Goal: Check status: Check status

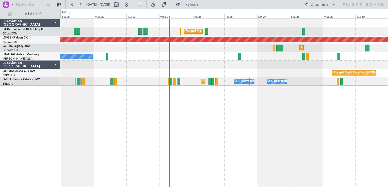
click at [209, 140] on div "Planned Maint [GEOGRAPHIC_DATA] ([GEOGRAPHIC_DATA]) Planned Maint Nurnberg Plan…" at bounding box center [223, 103] width 327 height 169
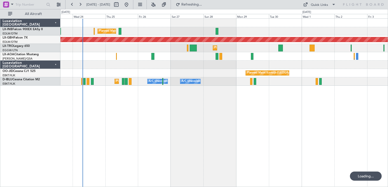
click at [194, 143] on div "Planned Maint [GEOGRAPHIC_DATA] ([GEOGRAPHIC_DATA]) Planned Maint Nurnberg Plan…" at bounding box center [223, 103] width 327 height 169
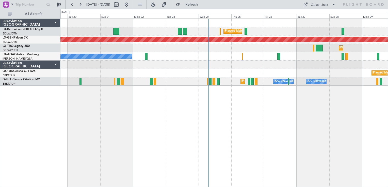
click at [297, 141] on div "Planned Maint [GEOGRAPHIC_DATA] ([GEOGRAPHIC_DATA]) Planned Maint Nurnberg Plan…" at bounding box center [223, 103] width 327 height 169
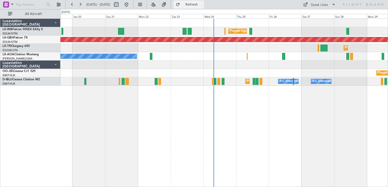
click at [202, 5] on span "Refresh" at bounding box center [191, 5] width 21 height 4
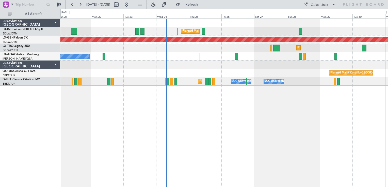
click at [224, 133] on div "Planned Maint [GEOGRAPHIC_DATA] ([GEOGRAPHIC_DATA]) Planned Maint Nurnberg Plan…" at bounding box center [223, 103] width 327 height 169
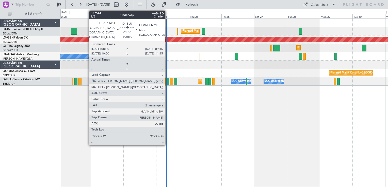
click at [167, 80] on div at bounding box center [168, 81] width 3 height 7
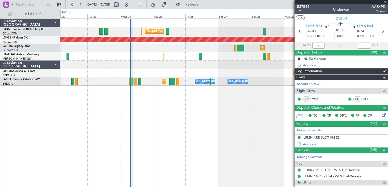
click at [159, 122] on div "Planned Maint [GEOGRAPHIC_DATA] ([GEOGRAPHIC_DATA]) Planned Maint Nurnberg Plan…" at bounding box center [223, 103] width 327 height 169
click at [358, 1] on span at bounding box center [385, 2] width 5 height 5
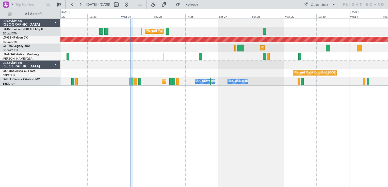
type input "0"
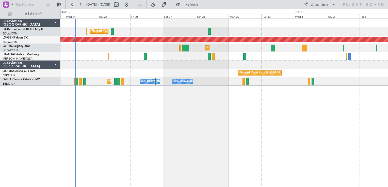
click at [211, 127] on div "Planned Maint [GEOGRAPHIC_DATA] ([GEOGRAPHIC_DATA]) Planned Maint Nurnberg Plan…" at bounding box center [223, 103] width 327 height 169
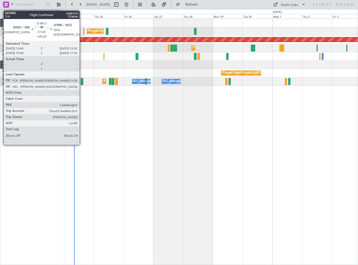
click at [82, 84] on div at bounding box center [82, 81] width 3 height 7
